Goal: Information Seeking & Learning: Learn about a topic

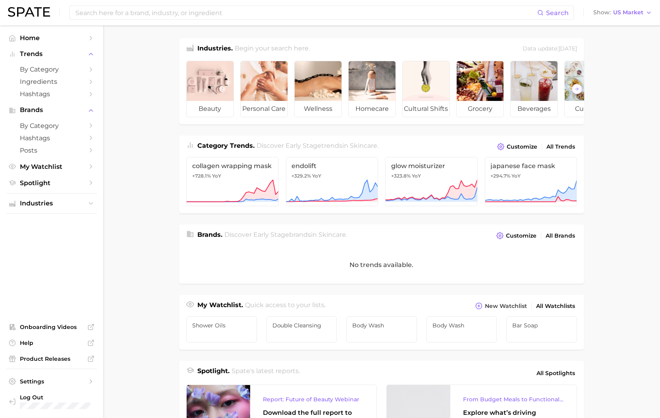
click at [253, 28] on main "Industries. Begin your search here. Data update: July 27th, 2025 beauty persona…" at bounding box center [381, 326] width 557 height 602
click at [245, 17] on input at bounding box center [306, 13] width 463 height 14
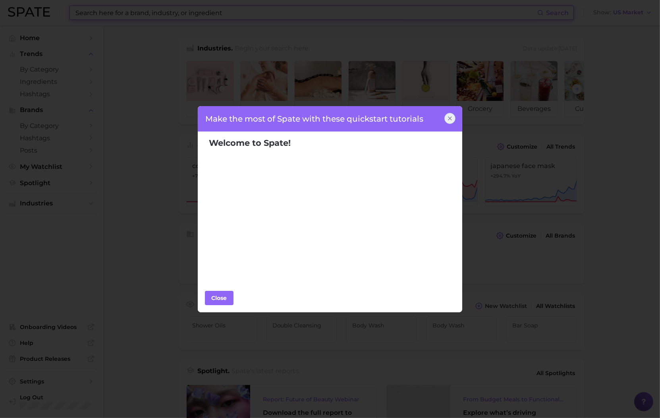
click at [196, 85] on div "Make the most of Spate with these quickstart tutorials Welcome to Spate! Popula…" at bounding box center [330, 209] width 660 height 418
click at [218, 294] on div "Close" at bounding box center [219, 298] width 24 height 12
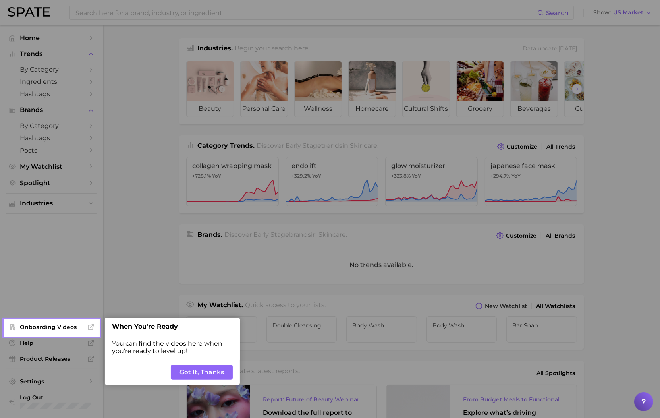
click at [128, 133] on div at bounding box center [379, 313] width 561 height 627
click at [203, 381] on div "Back Got It, Thanks" at bounding box center [172, 372] width 135 height 25
click at [190, 375] on button "Got It, Thanks" at bounding box center [202, 372] width 62 height 15
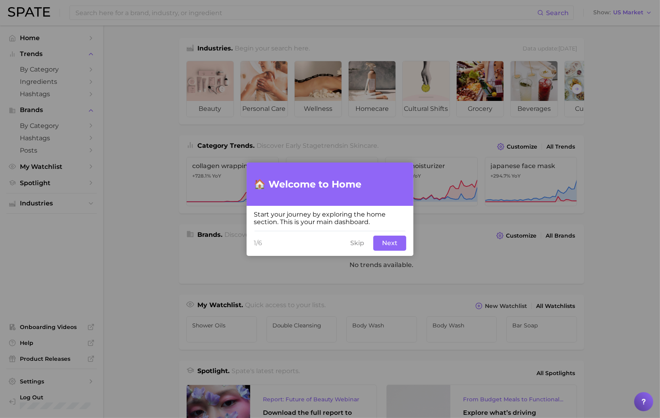
click at [381, 244] on button "Next" at bounding box center [389, 243] width 33 height 15
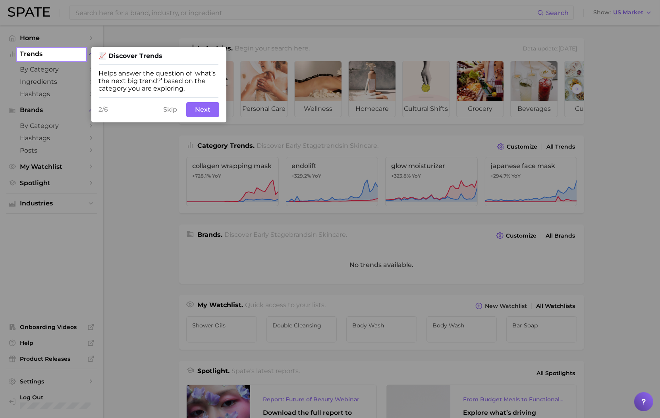
click at [168, 117] on button "Skip" at bounding box center [170, 109] width 23 height 15
click at [203, 117] on button "Next" at bounding box center [202, 109] width 33 height 15
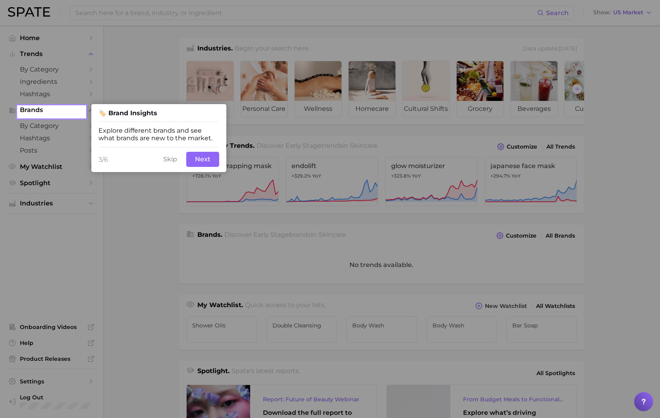
click at [201, 153] on div "3/6 Skip Next" at bounding box center [158, 159] width 135 height 25
click at [178, 165] on button "Skip" at bounding box center [170, 159] width 23 height 15
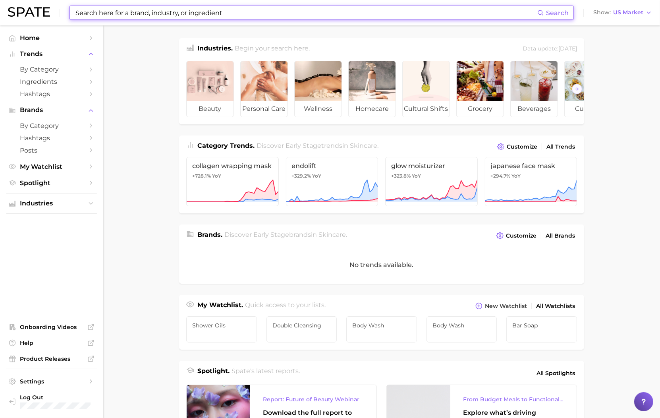
click at [224, 17] on input at bounding box center [306, 13] width 463 height 14
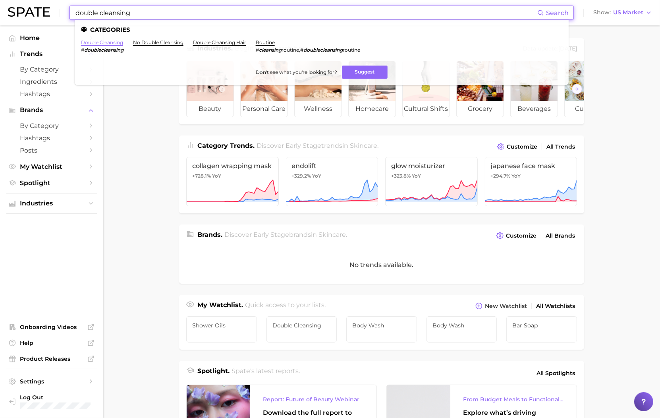
type input "double cleansing"
click at [115, 43] on link "double cleansing" at bounding box center [102, 42] width 42 height 6
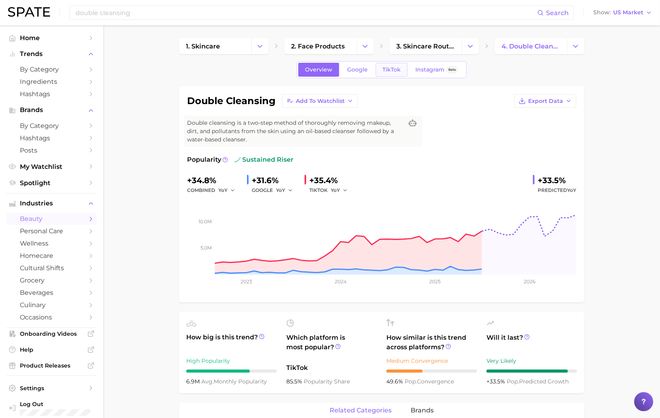
click at [402, 74] on link "TikTok" at bounding box center [392, 70] width 32 height 14
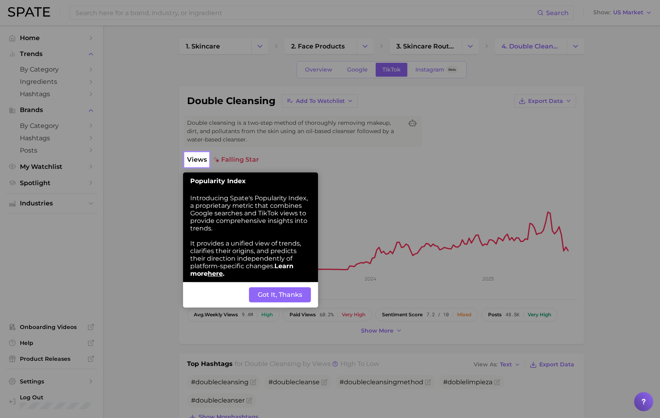
click at [269, 296] on button "Got It, Thanks" at bounding box center [280, 294] width 62 height 15
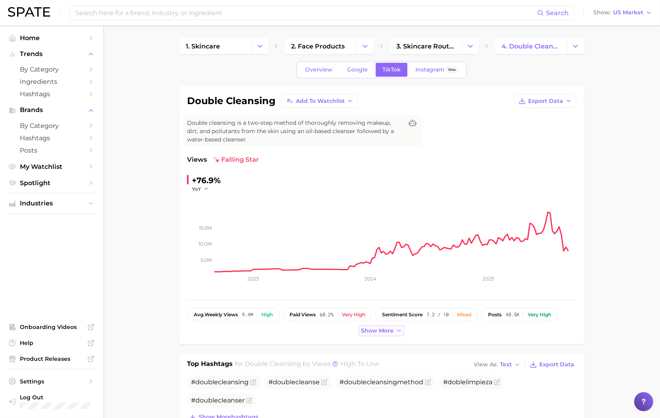
click at [376, 333] on span "Show more" at bounding box center [377, 330] width 33 height 7
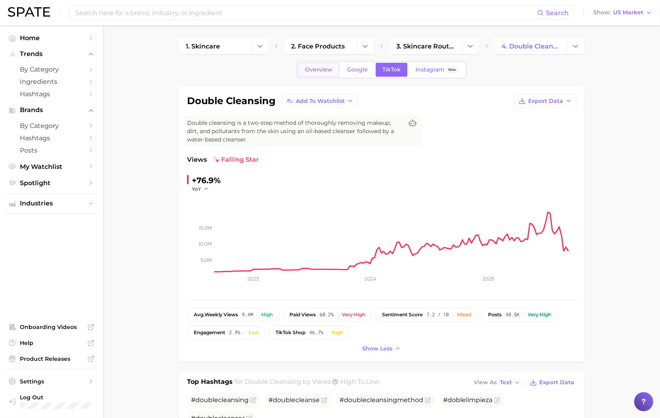
click at [320, 70] on span "Overview" at bounding box center [318, 69] width 27 height 7
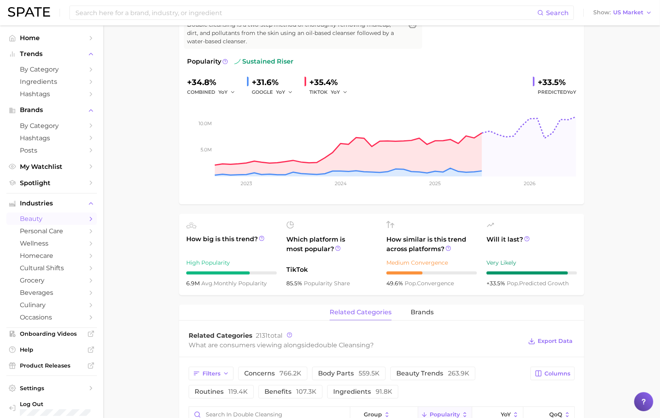
scroll to position [99, 0]
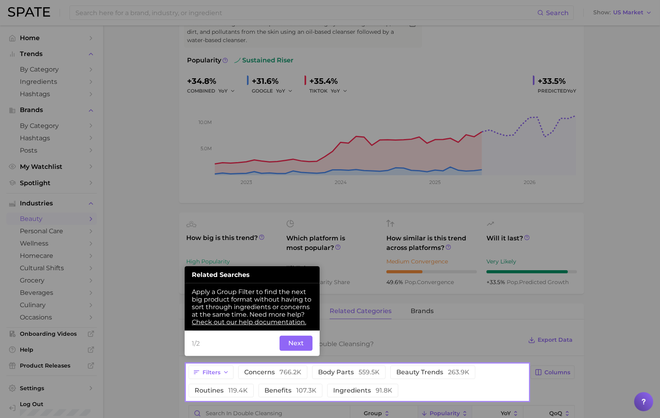
click at [300, 348] on button "Next" at bounding box center [296, 343] width 33 height 15
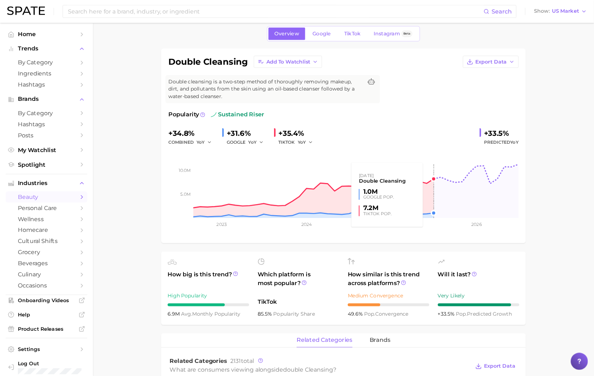
scroll to position [0, 0]
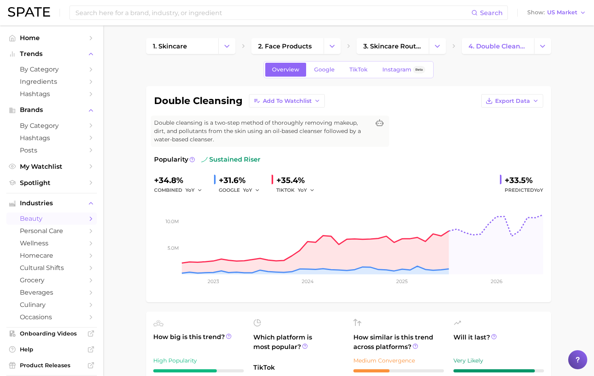
click at [204, 164] on span "sustained riser" at bounding box center [230, 160] width 59 height 10
click at [190, 160] on icon at bounding box center [193, 160] width 6 height 6
click at [218, 161] on span "sustained riser" at bounding box center [230, 160] width 59 height 10
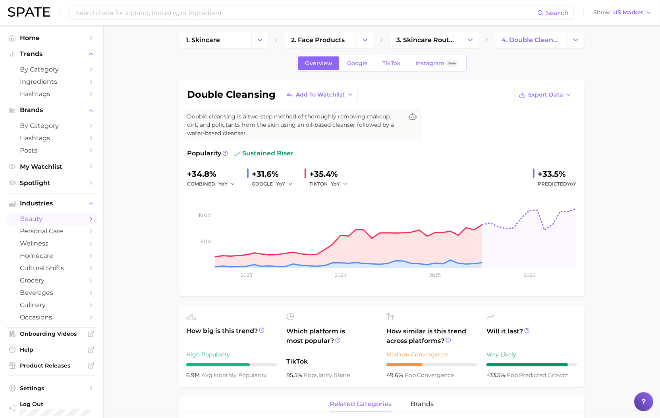
scroll to position [6, 0]
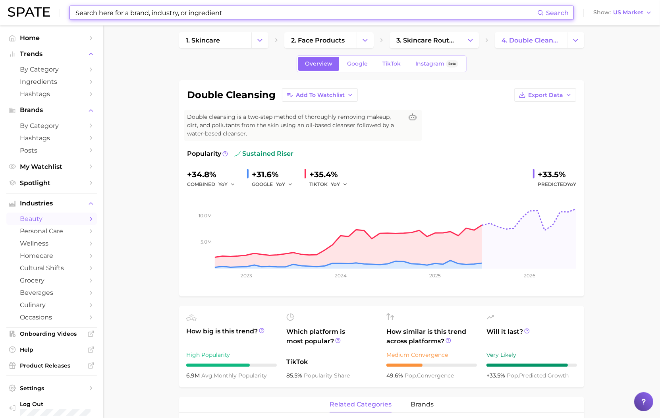
click at [371, 14] on input at bounding box center [306, 13] width 463 height 14
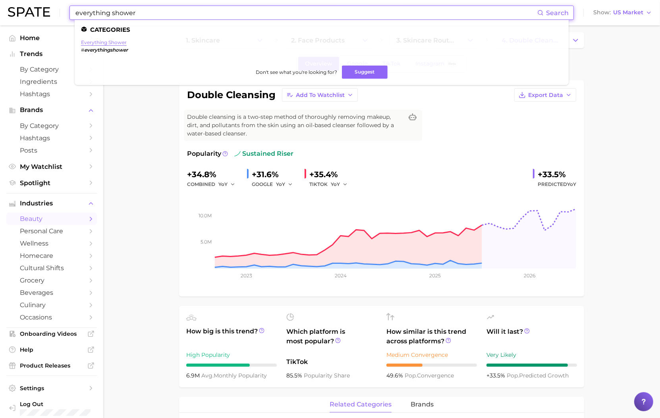
type input "everything shower"
click at [113, 41] on link "everything shower" at bounding box center [104, 42] width 46 height 6
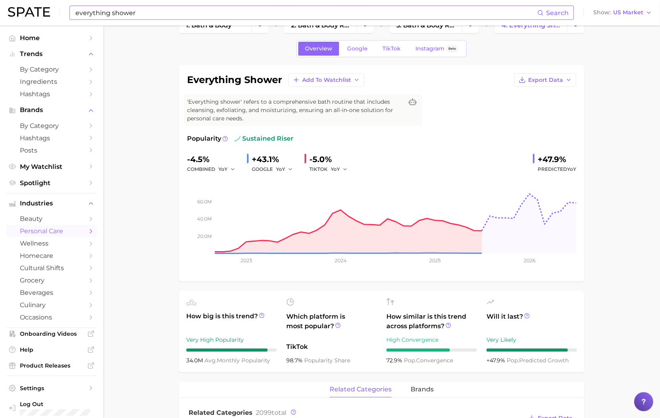
scroll to position [73, 0]
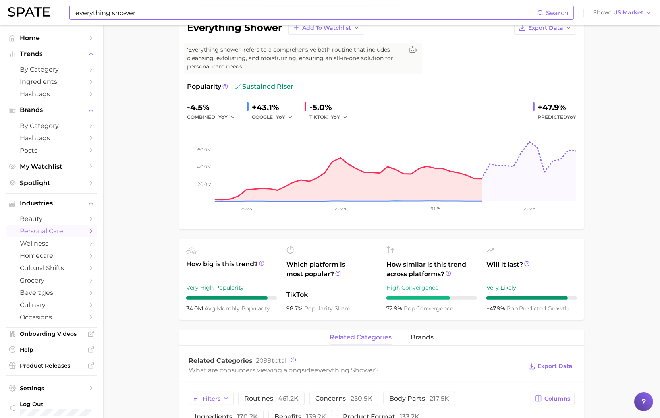
click at [207, 289] on div "Very High Popularity" at bounding box center [231, 288] width 91 height 10
click at [310, 267] on span "Which platform is most popular?" at bounding box center [331, 273] width 91 height 26
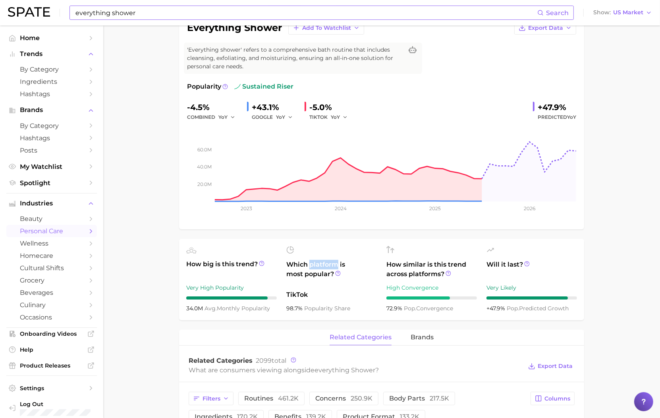
click at [310, 267] on span "Which platform is most popular?" at bounding box center [331, 273] width 91 height 26
click at [302, 294] on span "TikTok" at bounding box center [331, 295] width 91 height 10
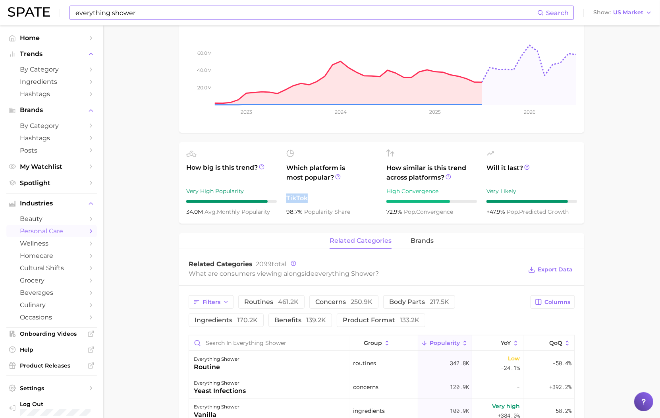
scroll to position [173, 0]
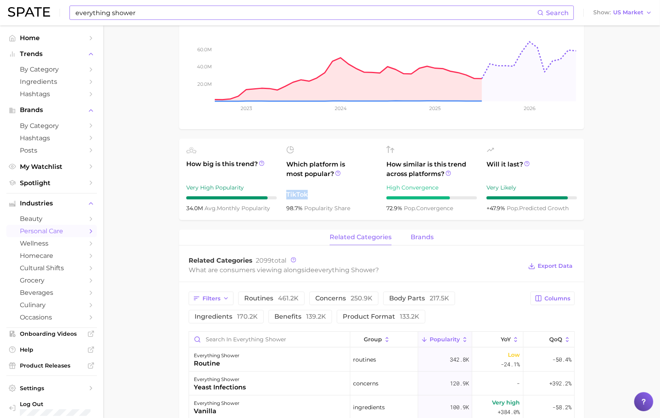
click at [420, 238] on span "brands" at bounding box center [422, 237] width 23 height 7
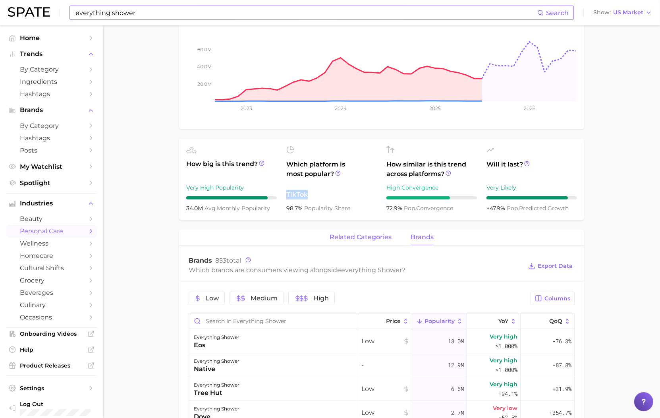
click at [380, 236] on span "related categories" at bounding box center [361, 237] width 62 height 7
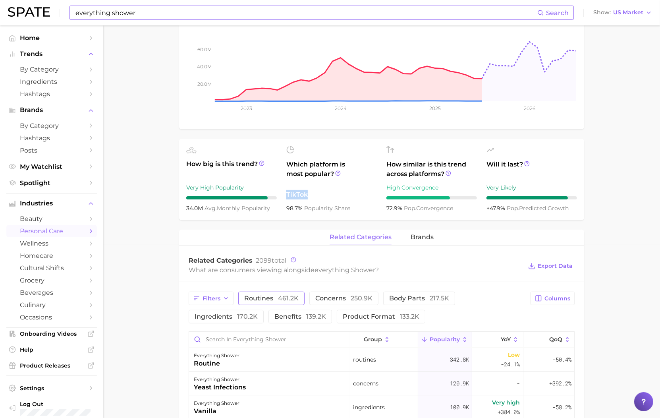
click at [267, 294] on button "routines 461.2k" at bounding box center [271, 299] width 66 height 14
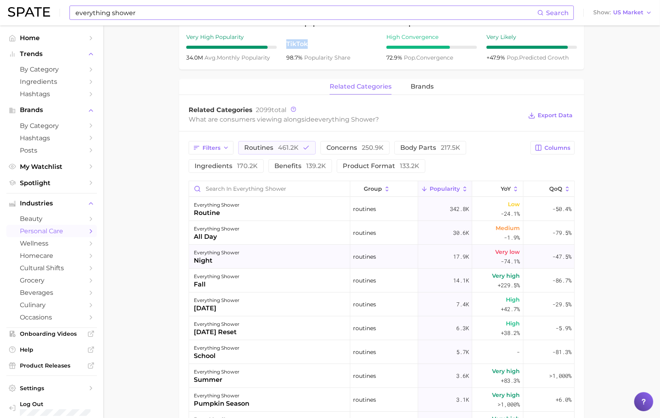
scroll to position [54, 0]
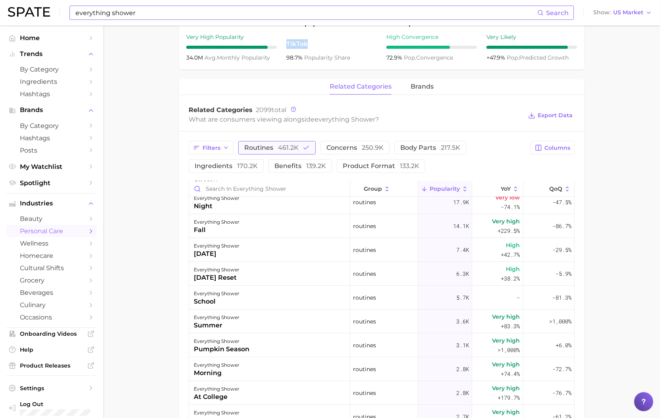
click at [296, 143] on button "routines 461.2k" at bounding box center [276, 148] width 77 height 14
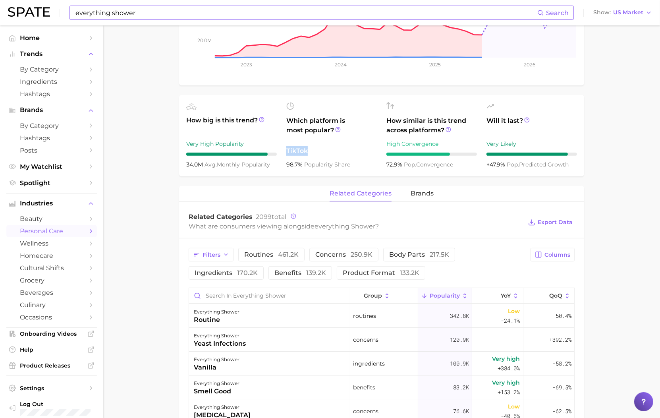
scroll to position [0, 0]
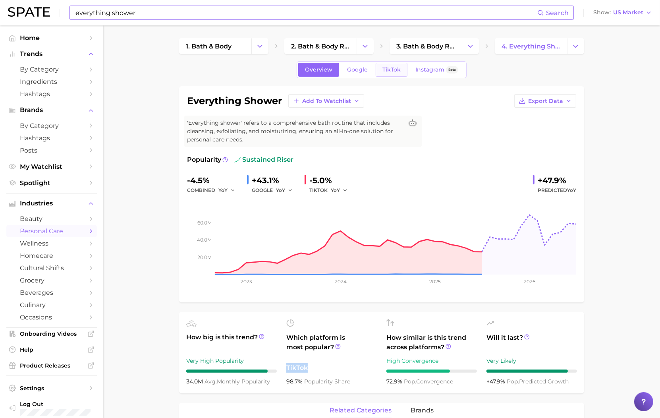
click at [389, 68] on span "TikTok" at bounding box center [392, 69] width 18 height 7
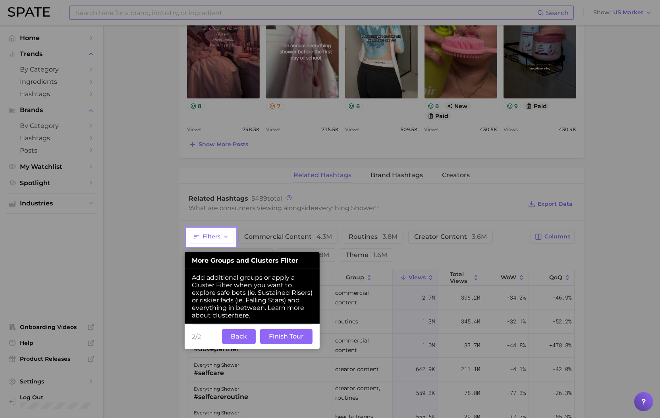
scroll to position [573, 0]
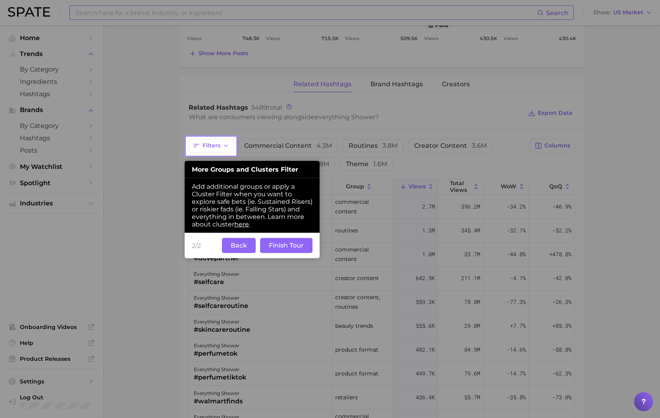
click at [236, 253] on button "Back" at bounding box center [239, 245] width 34 height 15
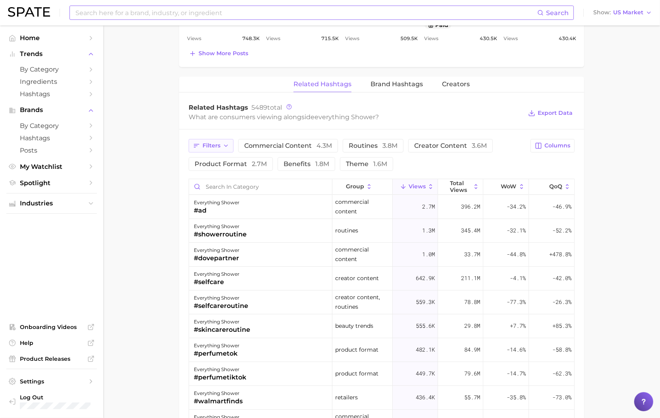
click at [213, 148] on span "Filters" at bounding box center [212, 145] width 18 height 7
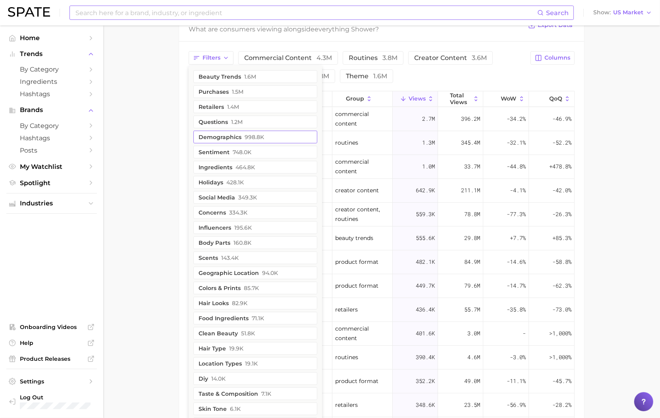
scroll to position [661, 0]
click at [223, 167] on button "ingredients 464.8k" at bounding box center [255, 167] width 124 height 13
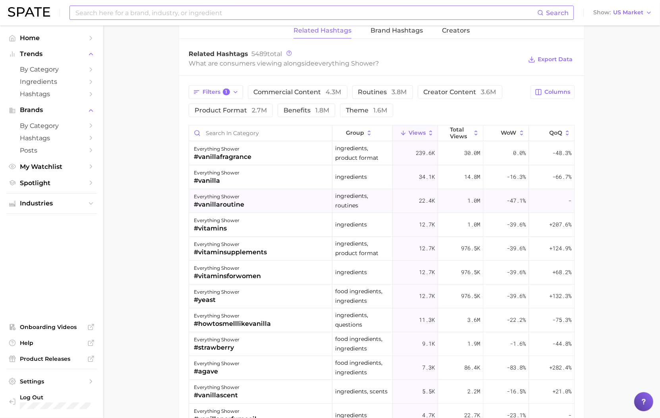
scroll to position [623, 0]
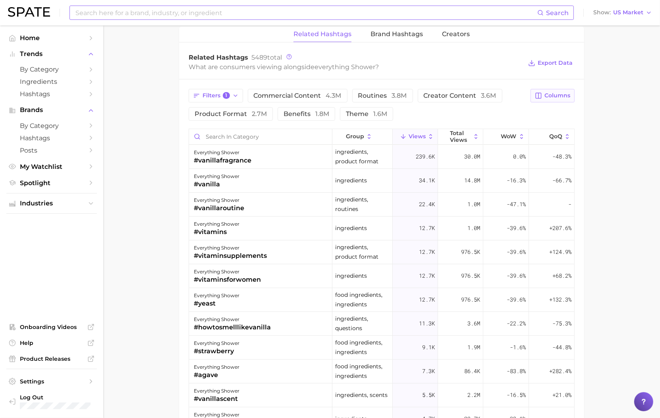
click at [571, 89] on button "Columns" at bounding box center [553, 96] width 44 height 14
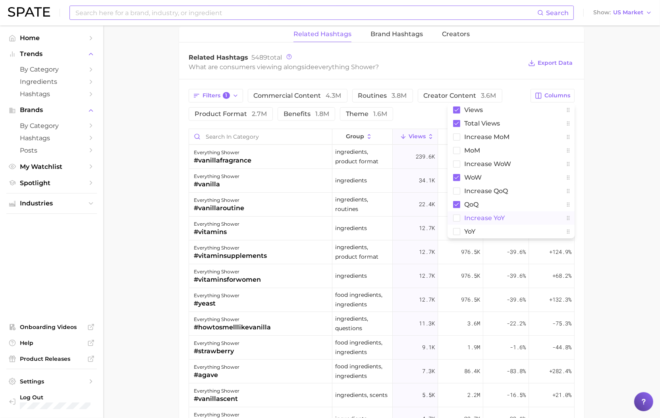
click at [490, 218] on span "increase YoY" at bounding box center [484, 218] width 41 height 7
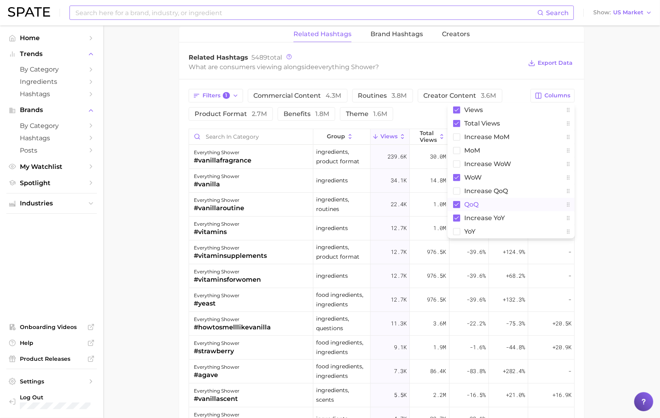
click at [472, 206] on span "QoQ" at bounding box center [471, 204] width 14 height 7
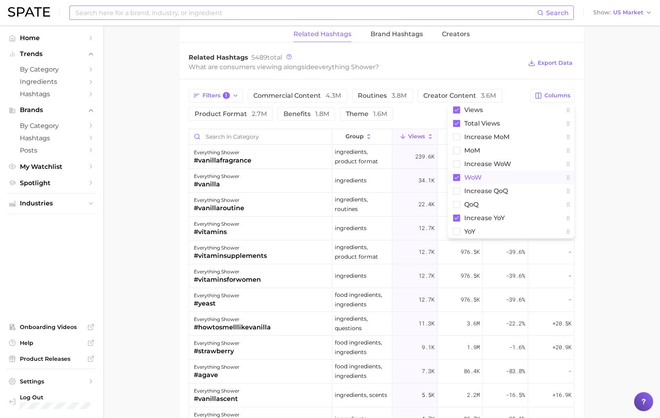
click at [472, 173] on button "WoW" at bounding box center [511, 178] width 127 height 14
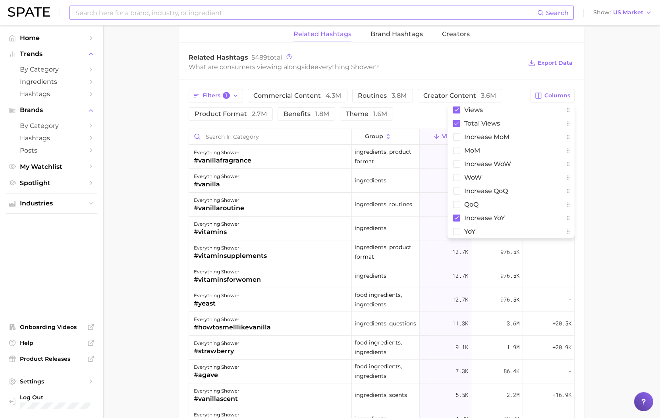
click at [534, 84] on div "Filters 1 commercial content 4.3m routines 3.8m creator content 3.6m product fo…" at bounding box center [381, 317] width 405 height 477
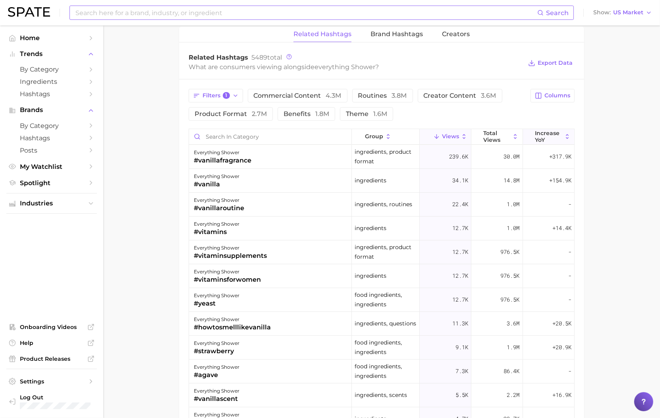
click at [557, 132] on span "increase YoY" at bounding box center [548, 136] width 27 height 13
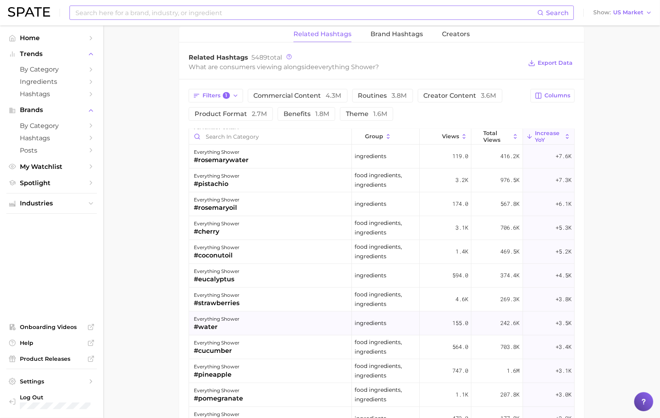
scroll to position [0, 0]
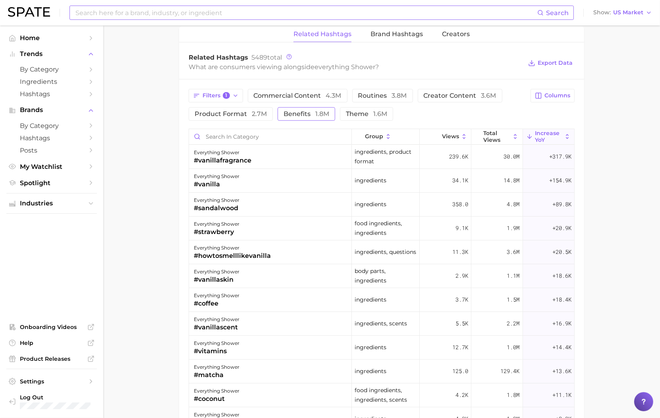
click at [300, 115] on span "benefits 1.8m" at bounding box center [307, 114] width 46 height 6
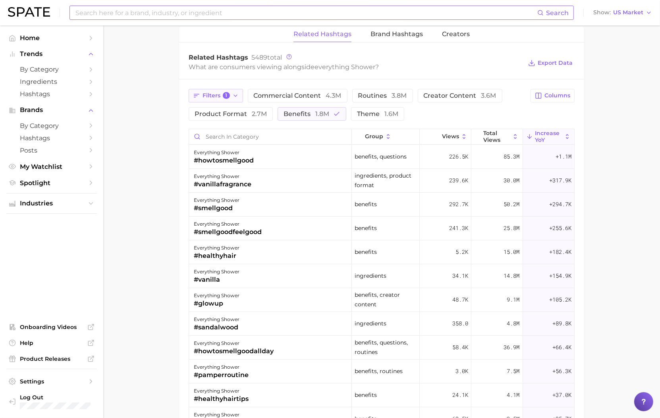
click at [218, 98] on span "Filters 1" at bounding box center [216, 95] width 27 height 7
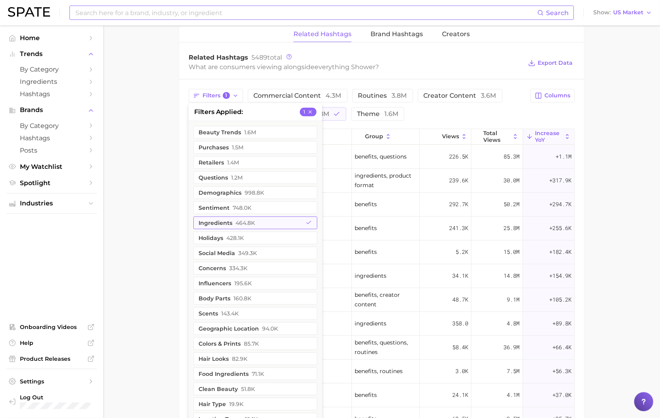
click at [212, 224] on button "ingredients 464.8k" at bounding box center [255, 223] width 124 height 13
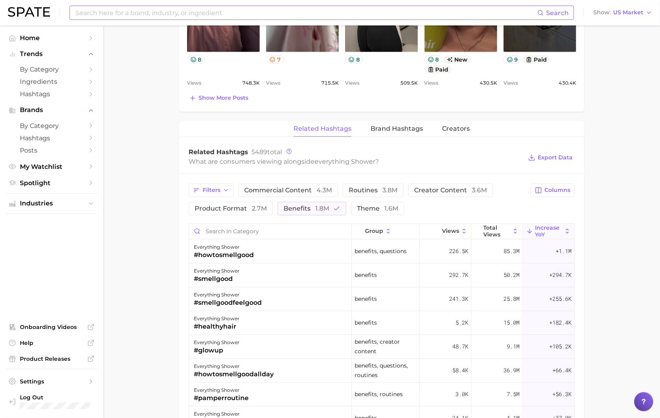
scroll to position [465, 0]
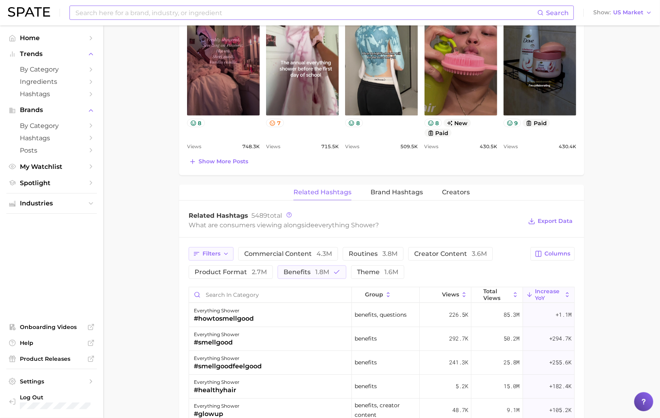
click at [221, 251] on button "Filters" at bounding box center [211, 254] width 45 height 14
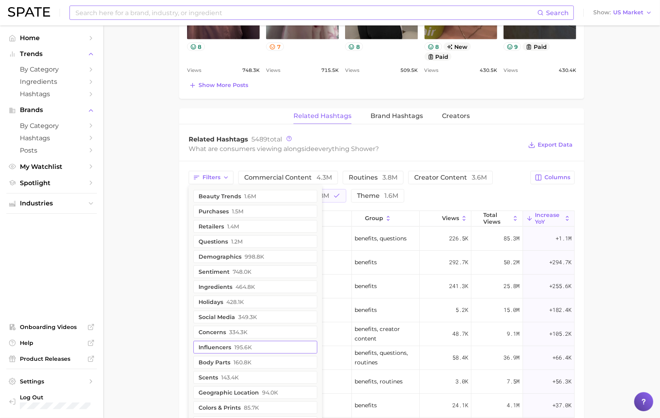
scroll to position [561, 0]
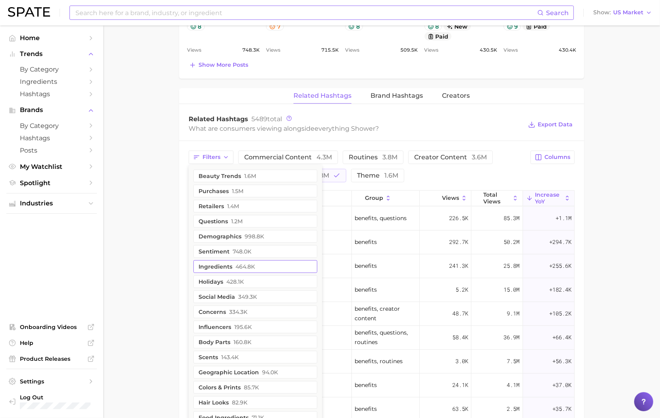
click at [257, 268] on button "ingredients 464.8k" at bounding box center [255, 266] width 124 height 13
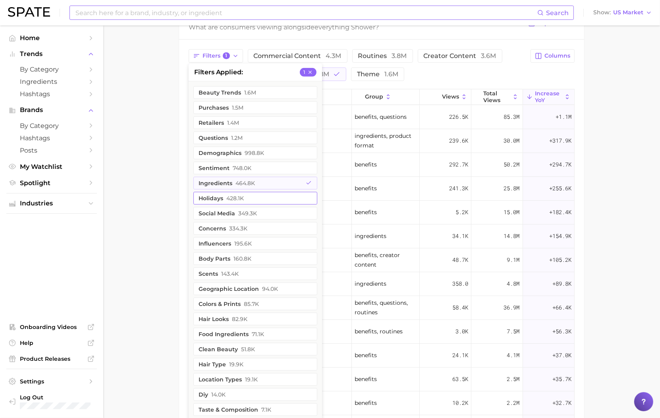
scroll to position [665, 0]
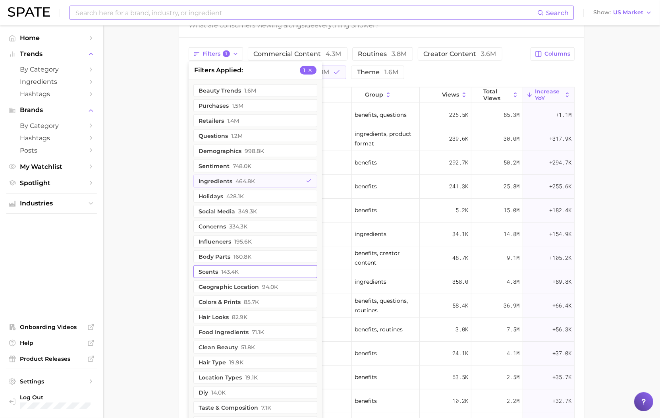
click at [227, 273] on span "143.4k" at bounding box center [229, 272] width 17 height 6
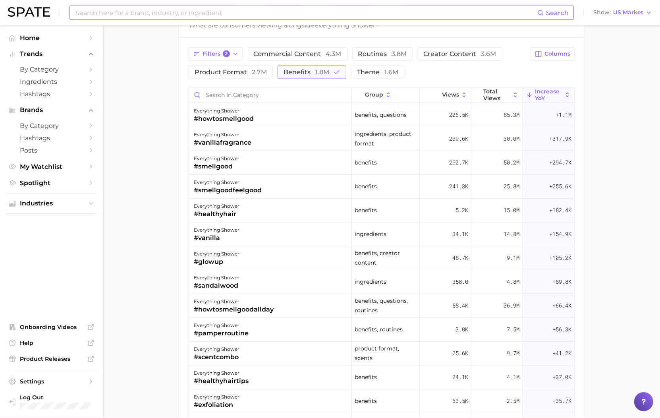
click at [308, 69] on span "benefits 1.8m" at bounding box center [307, 72] width 46 height 6
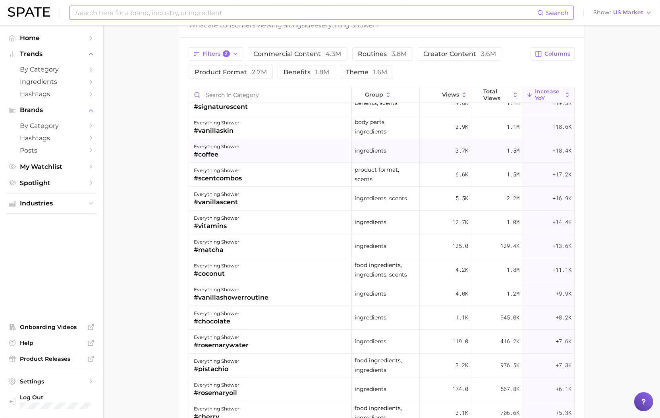
scroll to position [242, 0]
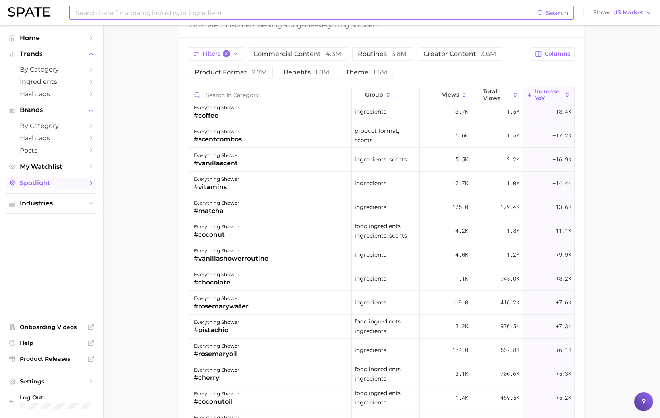
click at [65, 183] on span "Spotlight" at bounding box center [52, 183] width 64 height 8
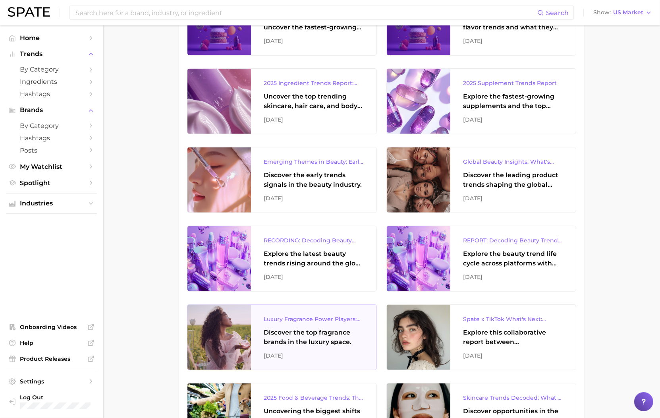
scroll to position [476, 0]
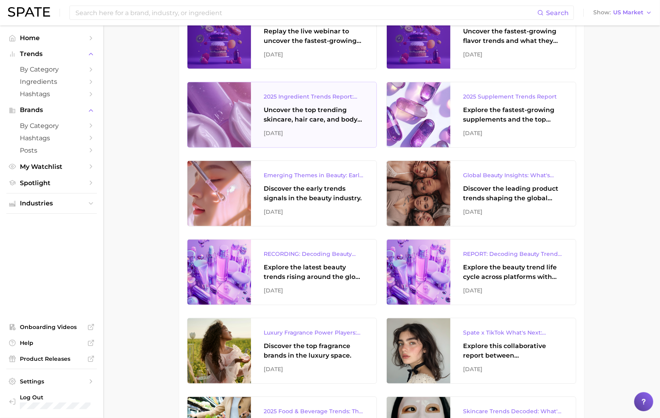
click at [336, 134] on div "May 2025" at bounding box center [314, 133] width 100 height 10
